Goal: Check status

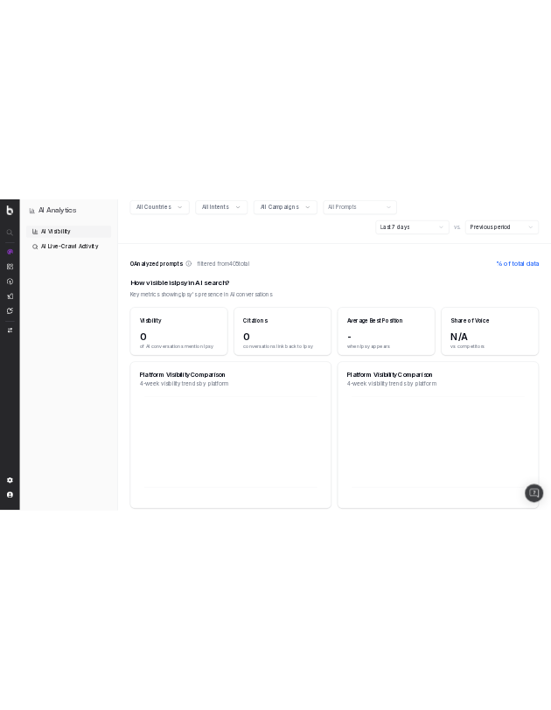
scroll to position [133, 0]
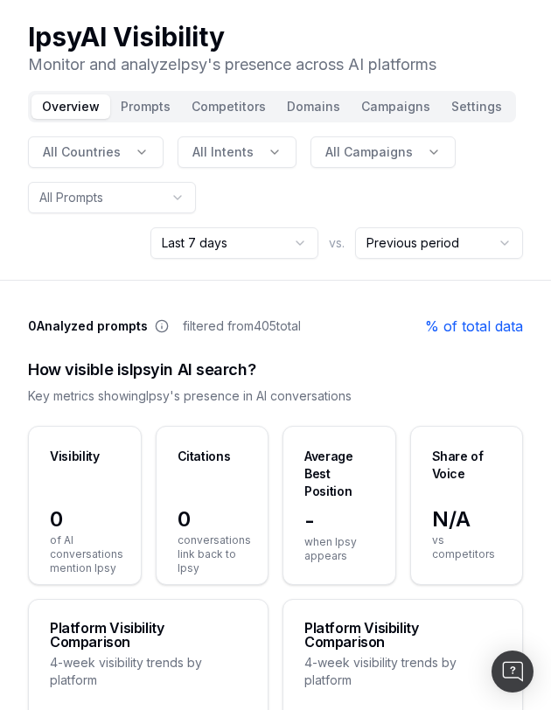
click at [258, 245] on html "Ipsy AI Visibility Monitor and analyze Ipsy 's presence across AI platforms Ove…" at bounding box center [275, 355] width 551 height 710
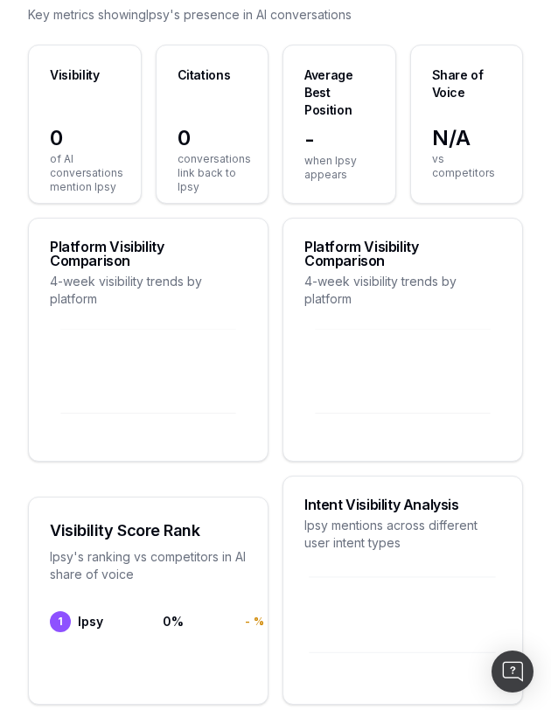
scroll to position [379, 0]
